Goal: Learn about a topic: Learn about a topic

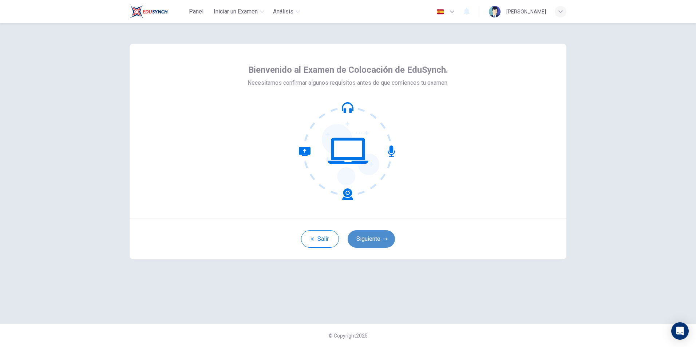
click at [374, 237] on button "Siguiente" at bounding box center [371, 238] width 47 height 17
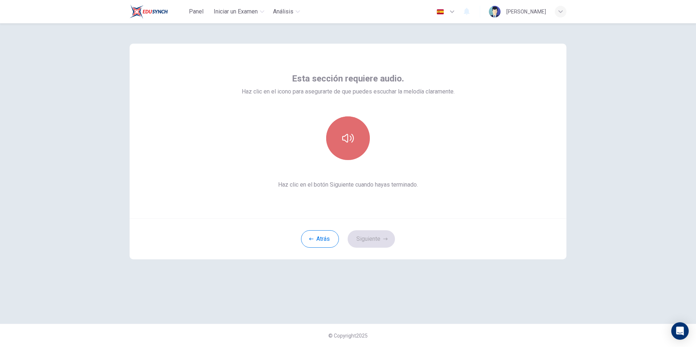
click at [345, 141] on icon "button" at bounding box center [348, 138] width 12 height 9
click at [373, 237] on button "Siguiente" at bounding box center [371, 238] width 47 height 17
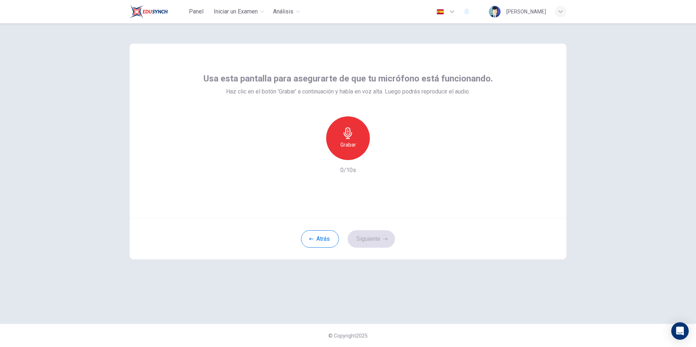
click at [344, 140] on h6 "Grabar" at bounding box center [348, 144] width 16 height 9
click at [345, 150] on div "Detener" at bounding box center [348, 138] width 44 height 44
click at [373, 238] on button "Siguiente" at bounding box center [371, 238] width 47 height 17
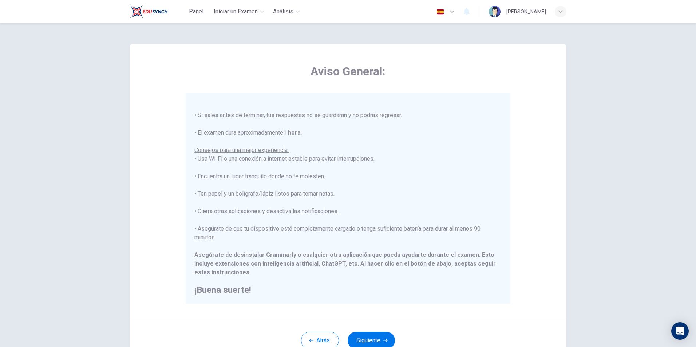
scroll to position [36, 0]
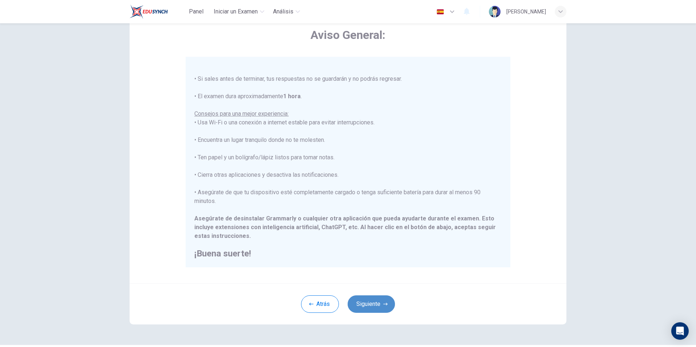
click at [379, 305] on button "Siguiente" at bounding box center [371, 303] width 47 height 17
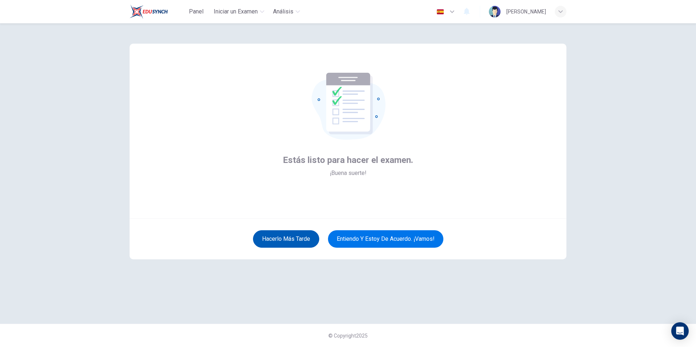
click at [296, 237] on button "Hacerlo más tarde" at bounding box center [286, 238] width 66 height 17
